Goal: Information Seeking & Learning: Learn about a topic

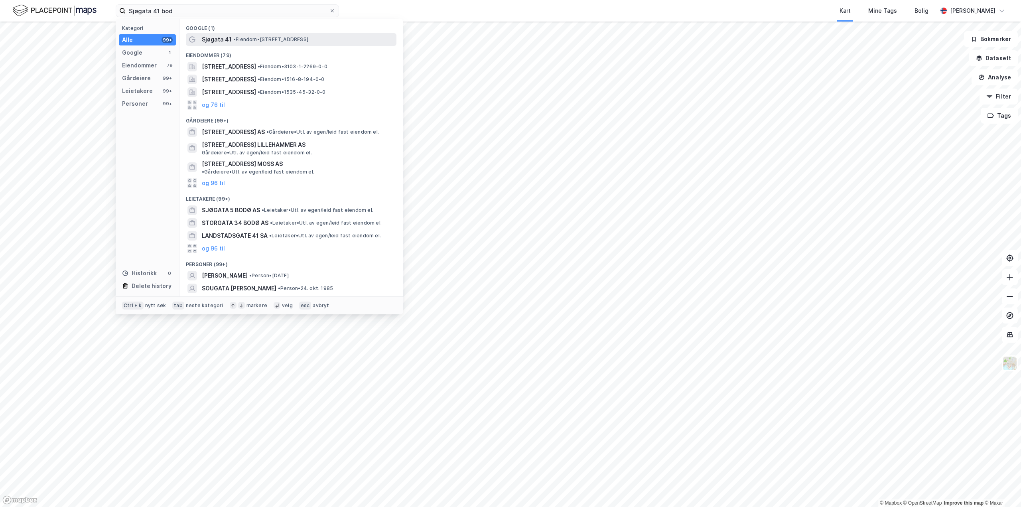
click at [275, 38] on span "• Eiendom • [STREET_ADDRESS]" at bounding box center [270, 39] width 75 height 6
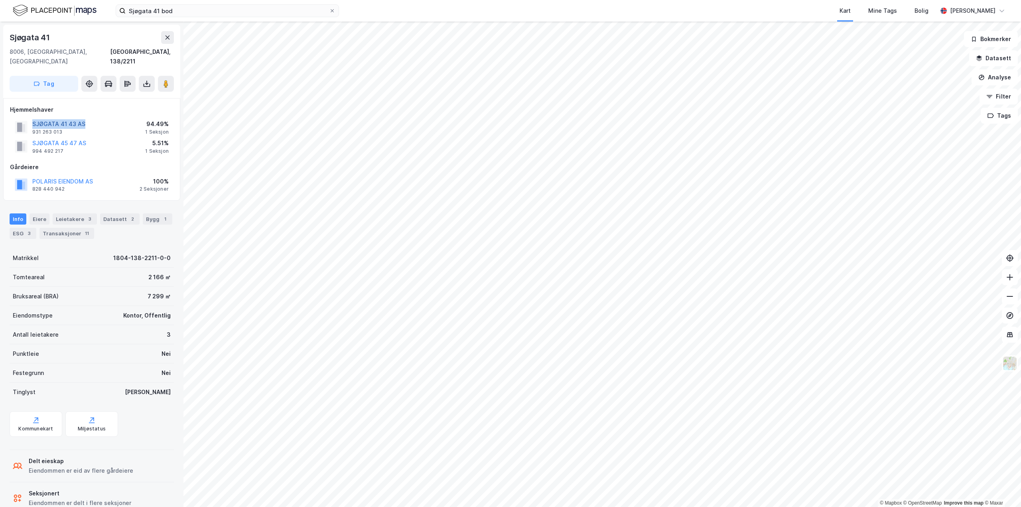
drag, startPoint x: 94, startPoint y: 116, endPoint x: 33, endPoint y: 113, distance: 61.1
click at [33, 118] on div "SJØGATA 41 43 AS 931 263 013 94.49% 1 Seksjon" at bounding box center [92, 127] width 164 height 19
copy button "SJØGATA 41 43 AS"
click at [65, 456] on div "Delt eieskap" at bounding box center [81, 461] width 105 height 10
click at [0, 0] on button "POLARIS EIENDOM AS" at bounding box center [0, 0] width 0 height 0
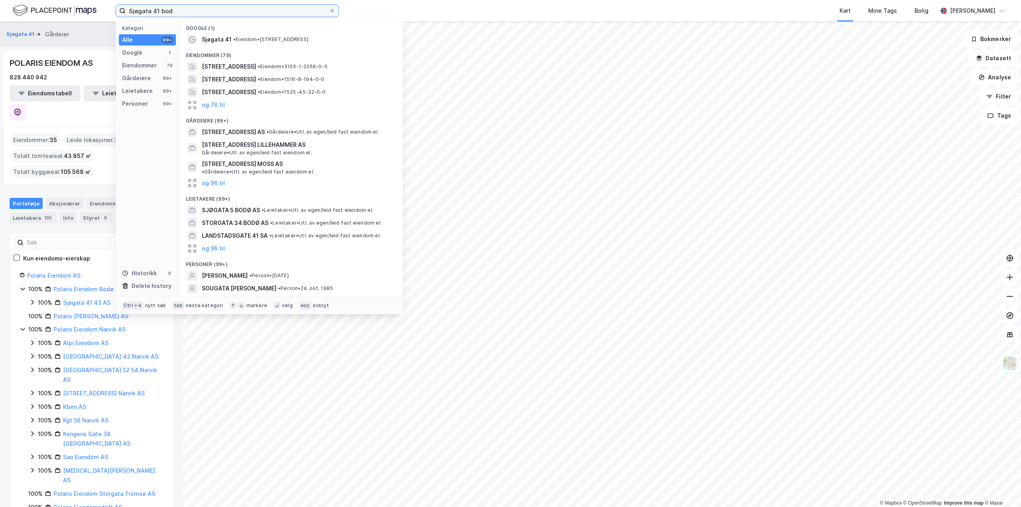
click at [178, 7] on input "Sjøgata 41 bod" at bounding box center [227, 11] width 203 height 12
drag, startPoint x: 63, startPoint y: 17, endPoint x: 54, endPoint y: 17, distance: 8.8
click at [55, 17] on div "Sjøgata 41 bod Kategori Alle 99+ Google 1 Eiendommer 79 Gårdeiere 99+ Leietaker…" at bounding box center [510, 11] width 1021 height 22
paste input "[STREET_ADDRESS]"
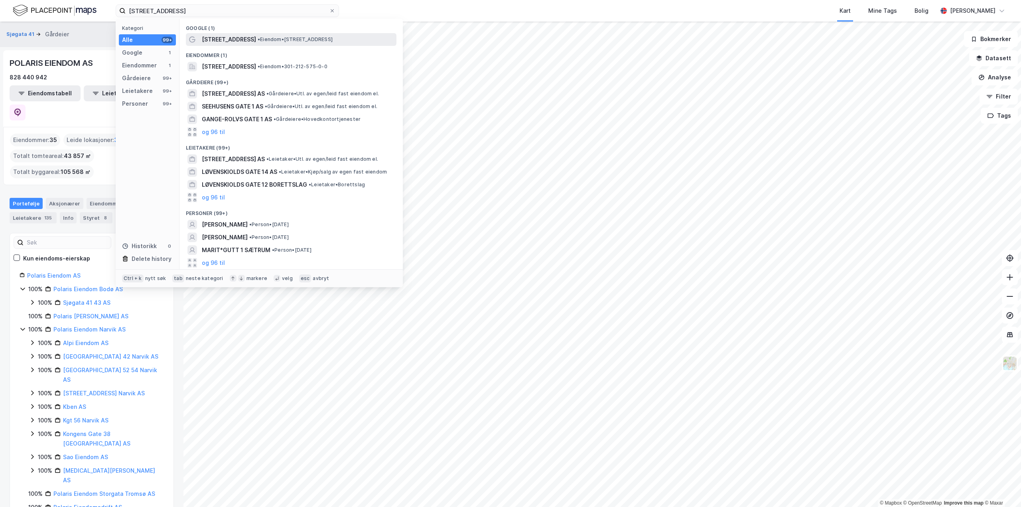
click at [244, 39] on span "[STREET_ADDRESS]" at bounding box center [229, 40] width 54 height 10
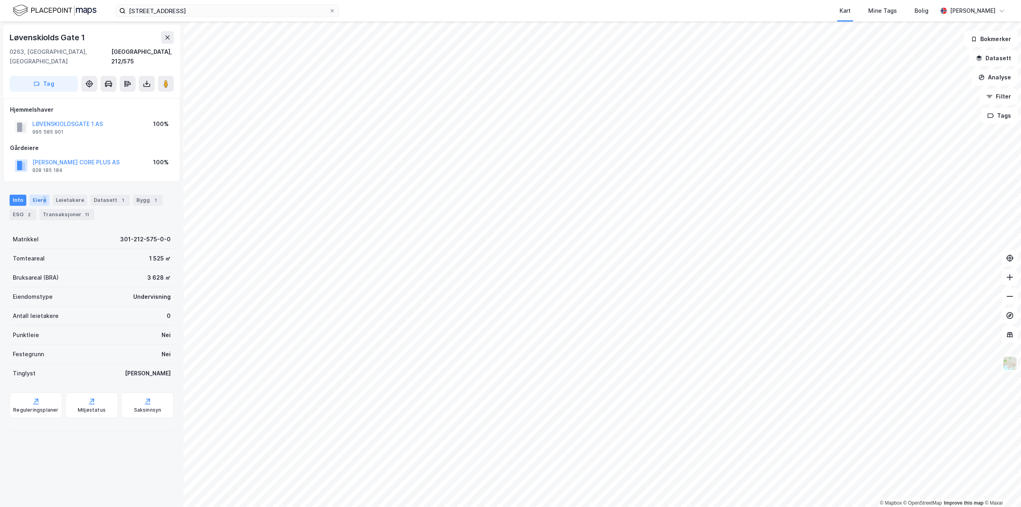
click at [43, 195] on div "Eiere" at bounding box center [40, 200] width 20 height 11
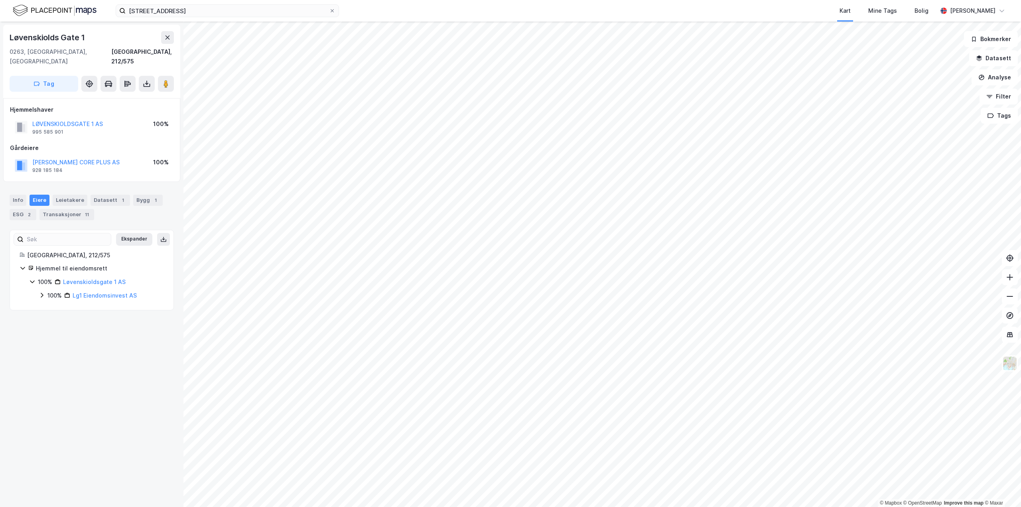
click at [212, 3] on div "[STREET_ADDRESS] Kart Mine Tags Bolig [PERSON_NAME]" at bounding box center [510, 11] width 1021 height 22
click at [211, 9] on input "[STREET_ADDRESS]" at bounding box center [227, 11] width 203 height 12
click at [101, 363] on div "[STREET_ADDRESS], 212/575 Tag Hjemmelshaver LØVENSKIOLDSGATE 1 AS 995 585 901 1…" at bounding box center [92, 265] width 184 height 486
click at [201, 4] on div "[STREET_ADDRESS] Kart Mine Tags Bolig [PERSON_NAME]" at bounding box center [510, 11] width 1021 height 22
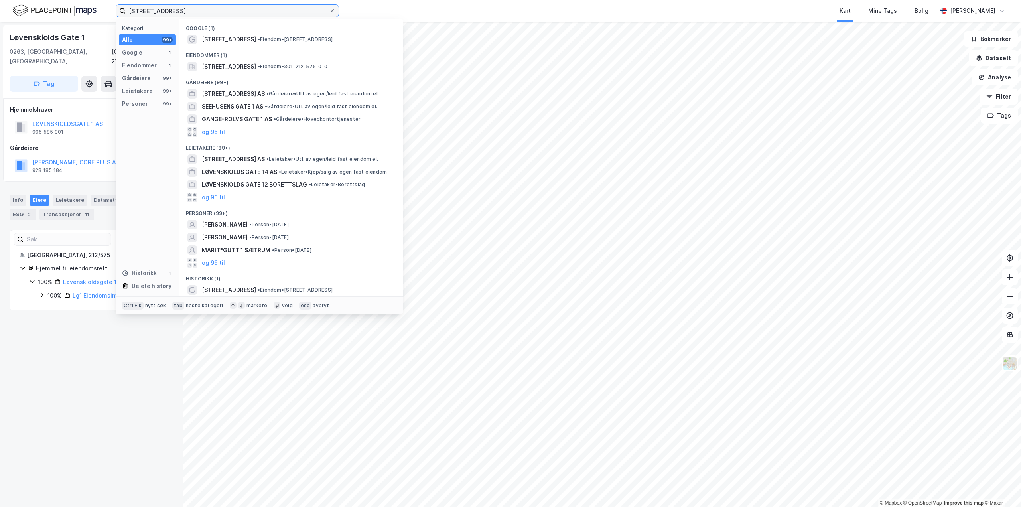
drag, startPoint x: 187, startPoint y: 11, endPoint x: 39, endPoint y: 12, distance: 148.0
click at [39, 12] on div "Løvenskiolds gate 1 Kategori Alle 99+ Google 1 Eiendommer 1 Gårdeiere 99+ Leiet…" at bounding box center [510, 11] width 1021 height 22
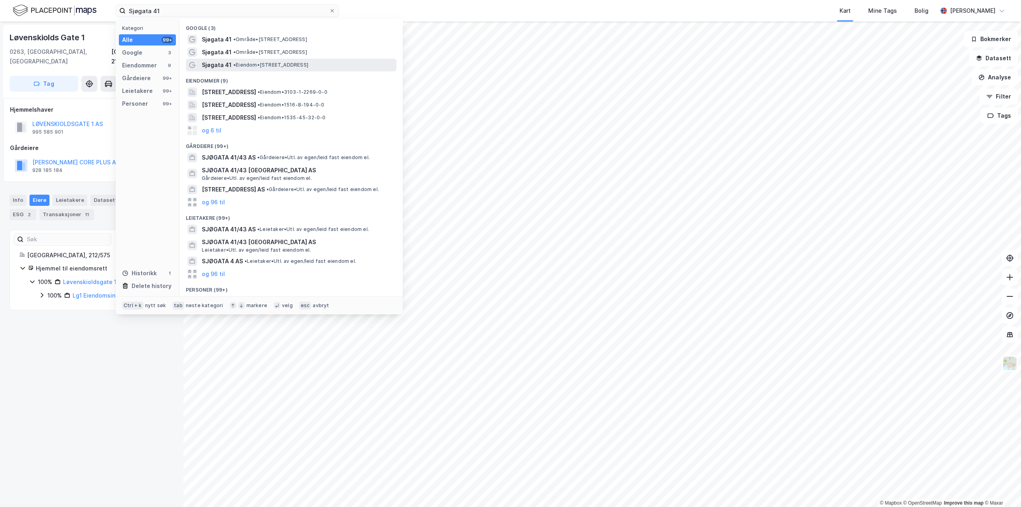
click at [299, 62] on span "• Eiendom • [STREET_ADDRESS]" at bounding box center [270, 65] width 75 height 6
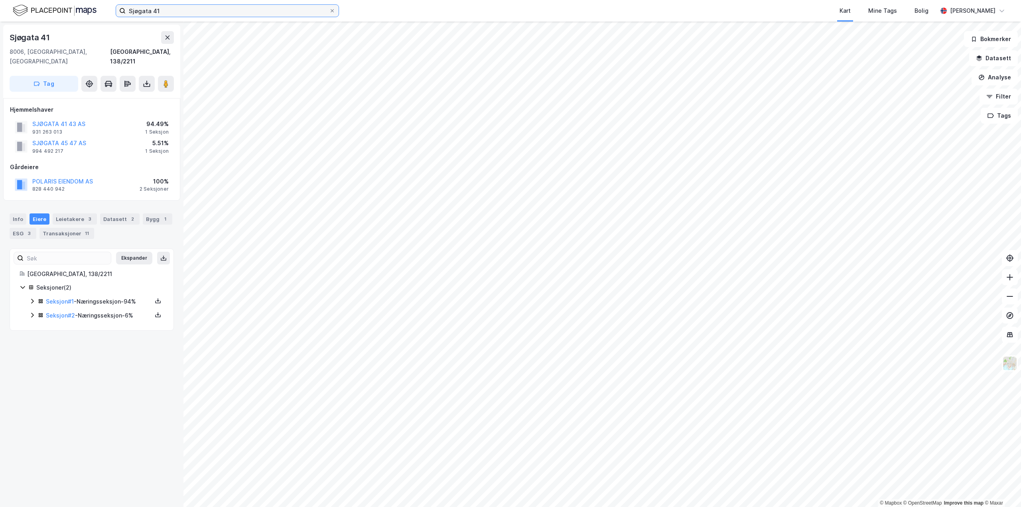
click at [163, 10] on input "Sjøgata 41" at bounding box center [227, 11] width 203 height 12
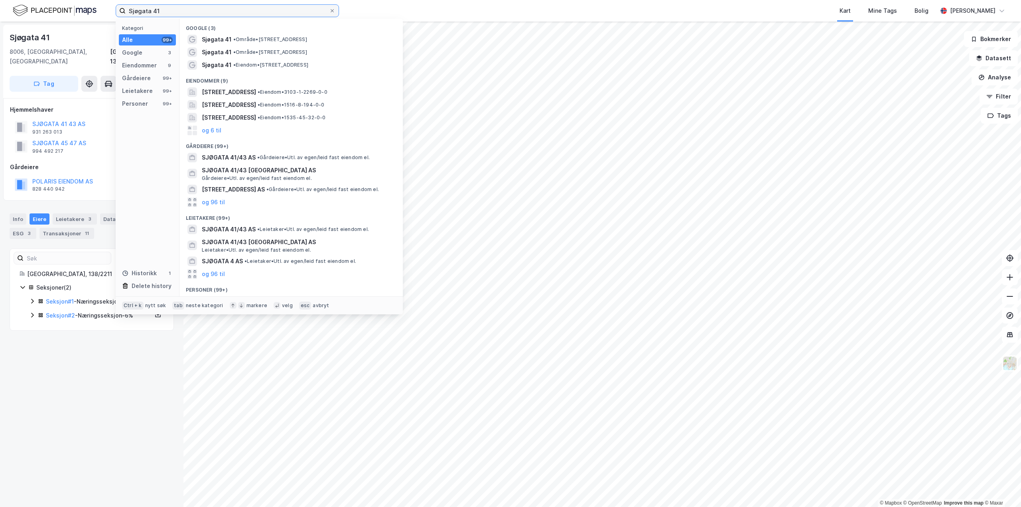
drag, startPoint x: 166, startPoint y: 11, endPoint x: 59, endPoint y: 13, distance: 106.5
click at [59, 13] on div "Sjøgata 41 Kategori Alle 99+ Google 3 Eiendommer 9 Gårdeiere 99+ Leietakere 99+…" at bounding box center [510, 11] width 1021 height 22
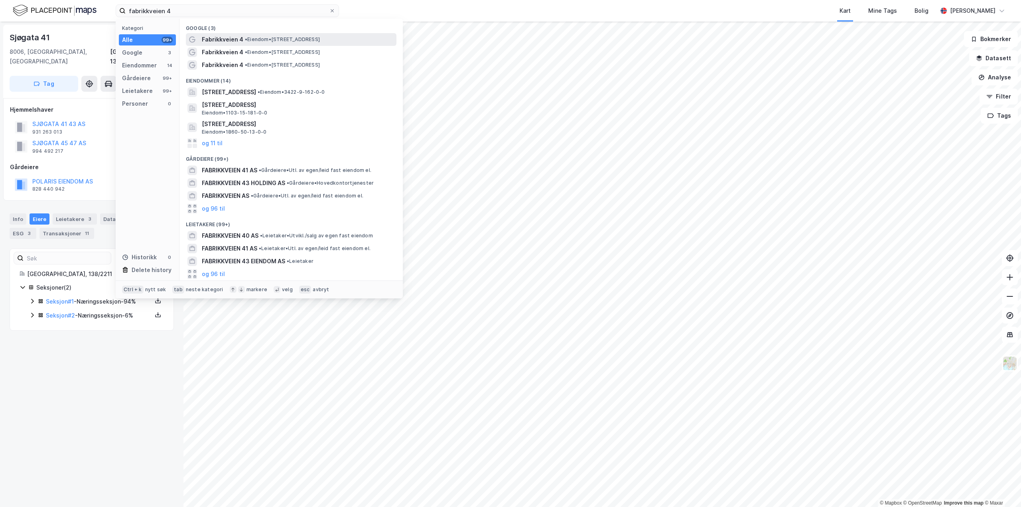
click at [262, 39] on span "• Eiendom • [STREET_ADDRESS]" at bounding box center [282, 39] width 75 height 6
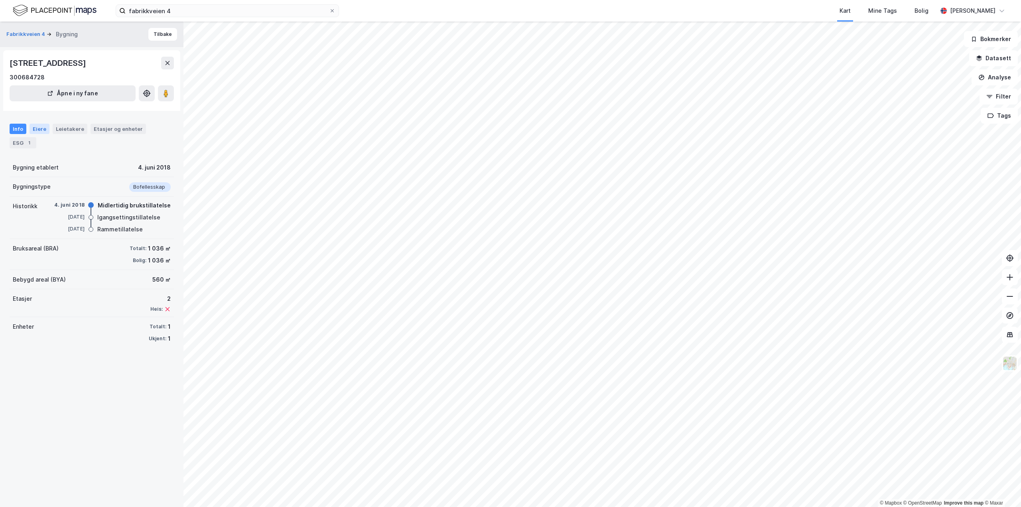
click at [34, 128] on div "Eiere" at bounding box center [40, 129] width 20 height 10
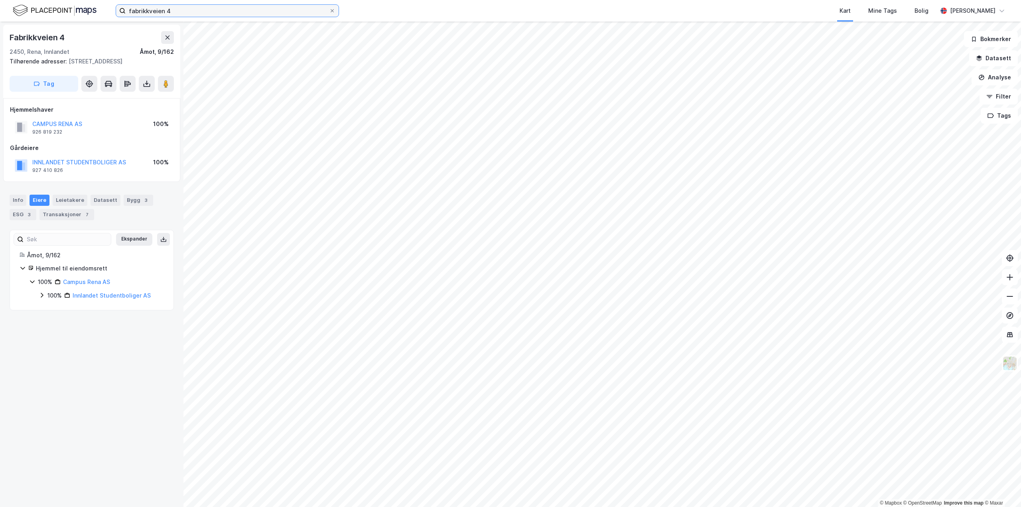
click at [192, 16] on input "fabrikkveien 4" at bounding box center [227, 11] width 203 height 12
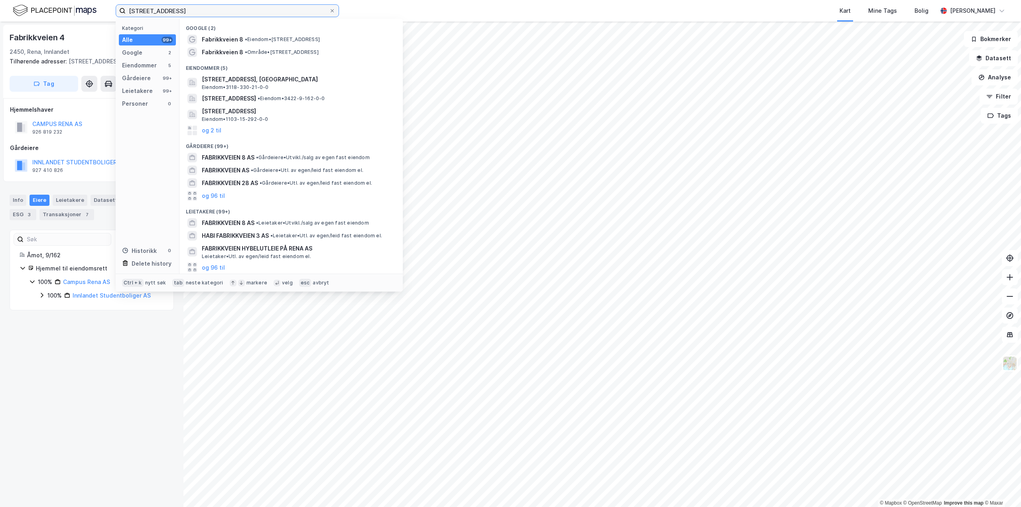
drag, startPoint x: 198, startPoint y: 14, endPoint x: 82, endPoint y: 15, distance: 116.1
click at [82, 15] on div "fabrikkveien 8 Kategori Alle 99+ Google 2 Eiendommer 5 Gårdeiere 99+ Leietakere…" at bounding box center [510, 11] width 1021 height 22
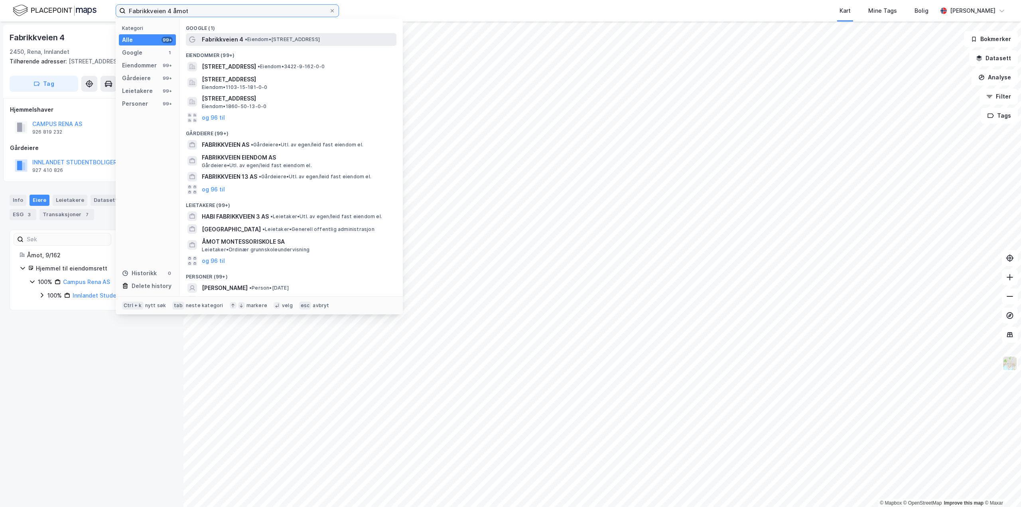
type input "Fabrikkveien 4 åmot"
click at [240, 36] on span "Fabrikkveien 4" at bounding box center [222, 40] width 41 height 10
